Goal: Navigation & Orientation: Find specific page/section

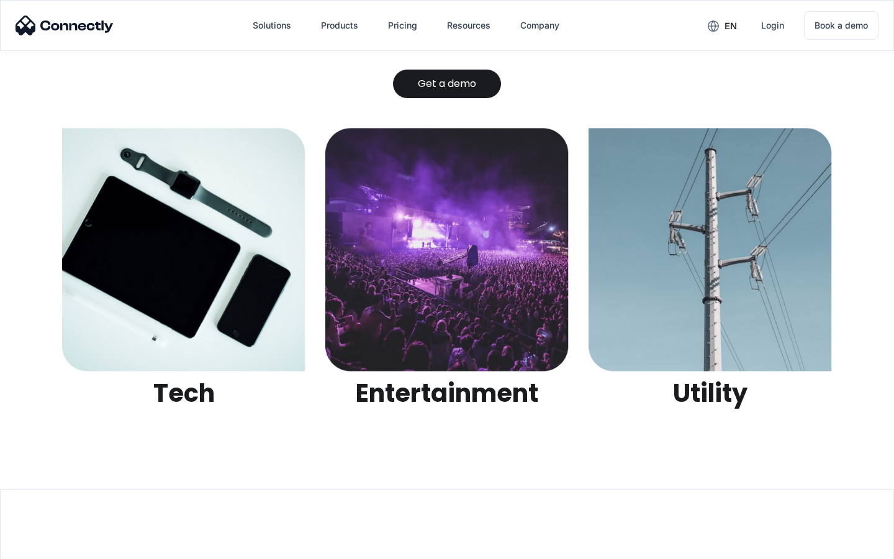
scroll to position [3918, 0]
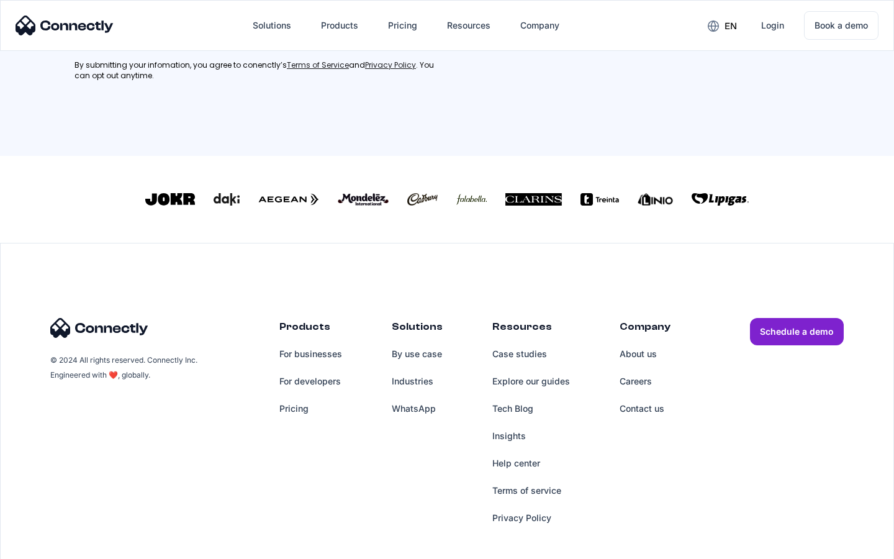
scroll to position [559, 0]
